Goal: Obtain resource: Download file/media

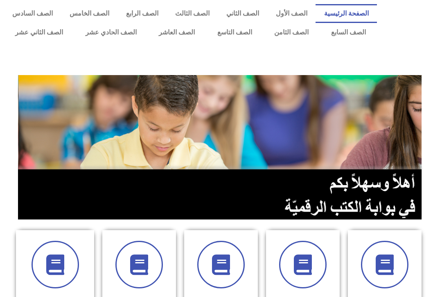
click at [336, 38] on link "الصف السابع" at bounding box center [348, 32] width 57 height 19
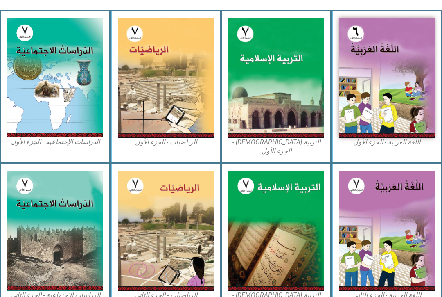
scroll to position [222, 0]
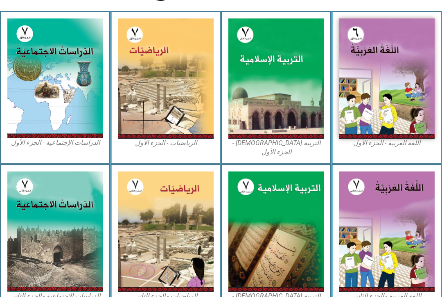
click at [283, 97] on img at bounding box center [277, 78] width 96 height 120
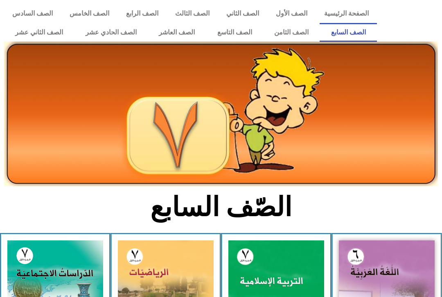
click at [272, 240] on img at bounding box center [277, 300] width 96 height 120
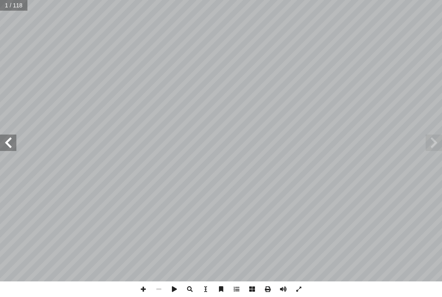
click at [2, 139] on span at bounding box center [8, 142] width 16 height 16
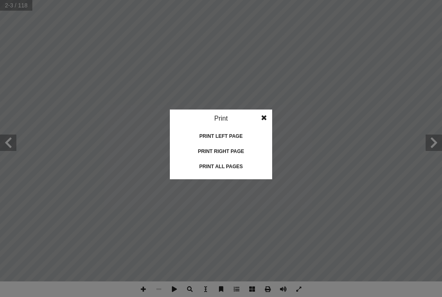
click at [324, 100] on idv "Print Print current page Print left page Print right page Print all pages" at bounding box center [221, 148] width 442 height 297
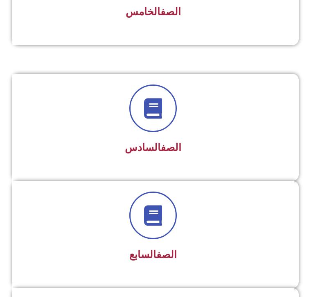
scroll to position [679, 0]
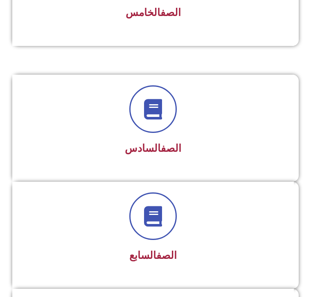
click at [171, 129] on div at bounding box center [153, 110] width 260 height 48
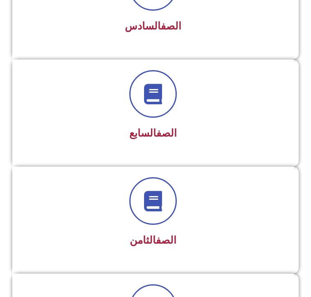
scroll to position [822, 0]
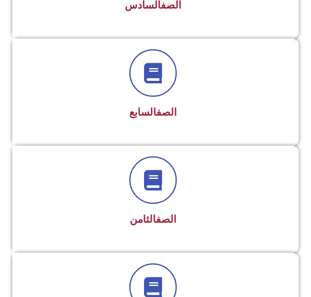
click at [170, 104] on div "الصف السابع" at bounding box center [153, 113] width 260 height 20
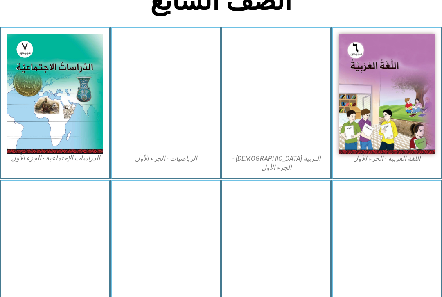
scroll to position [206, 0]
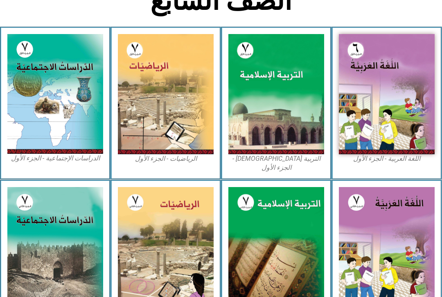
click at [288, 93] on img at bounding box center [277, 94] width 96 height 120
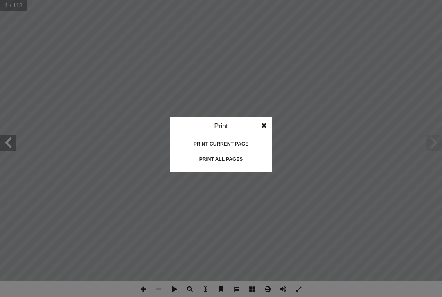
click at [204, 221] on idv "Print Print current page Print left page Print right page Print all pages" at bounding box center [221, 148] width 442 height 297
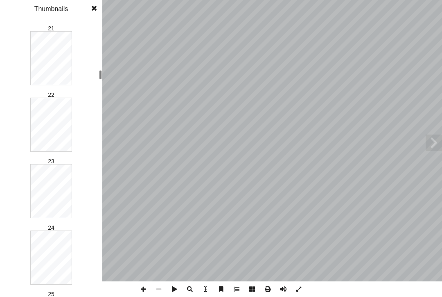
click at [86, 5] on span at bounding box center [94, 8] width 16 height 16
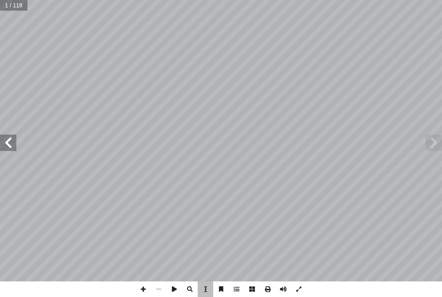
click at [428, 145] on span at bounding box center [434, 142] width 16 height 16
click at [430, 147] on span at bounding box center [434, 142] width 16 height 16
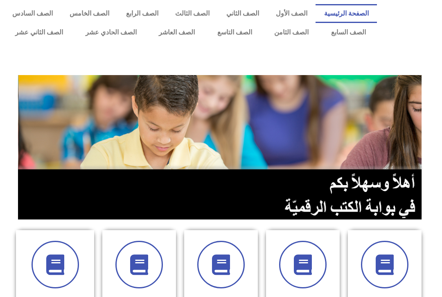
click at [352, 28] on link "الصف السابع" at bounding box center [348, 32] width 57 height 19
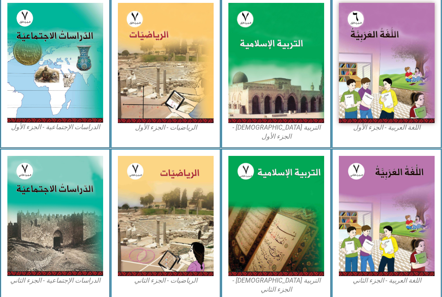
scroll to position [236, 0]
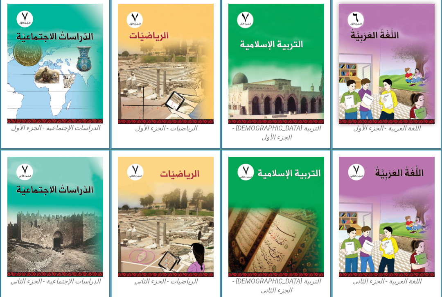
click at [297, 63] on img at bounding box center [277, 64] width 96 height 120
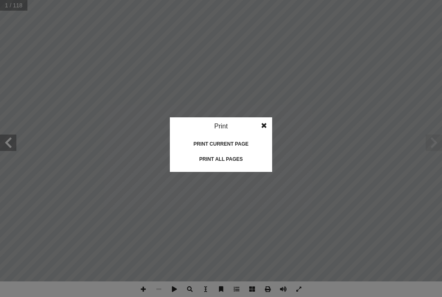
click at [240, 163] on div "Print all pages" at bounding box center [221, 158] width 82 height 13
